Goal: Find specific page/section: Find specific page/section

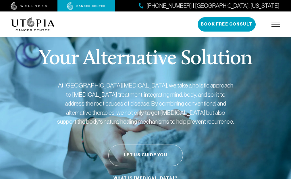
click at [278, 22] on div "[PHONE_NUMBER] | [GEOGRAPHIC_DATA], [US_STATE] Book Free Consult" at bounding box center [239, 24] width 82 height 14
click at [276, 25] on img at bounding box center [276, 24] width 9 height 5
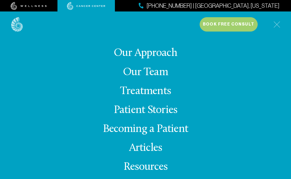
click at [160, 72] on link "Our Team" at bounding box center [145, 72] width 45 height 11
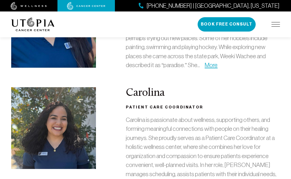
scroll to position [1343, 0]
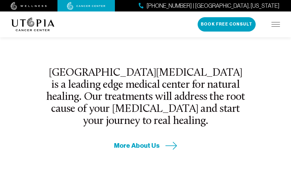
scroll to position [173, 0]
